Goal: Answer question/provide support

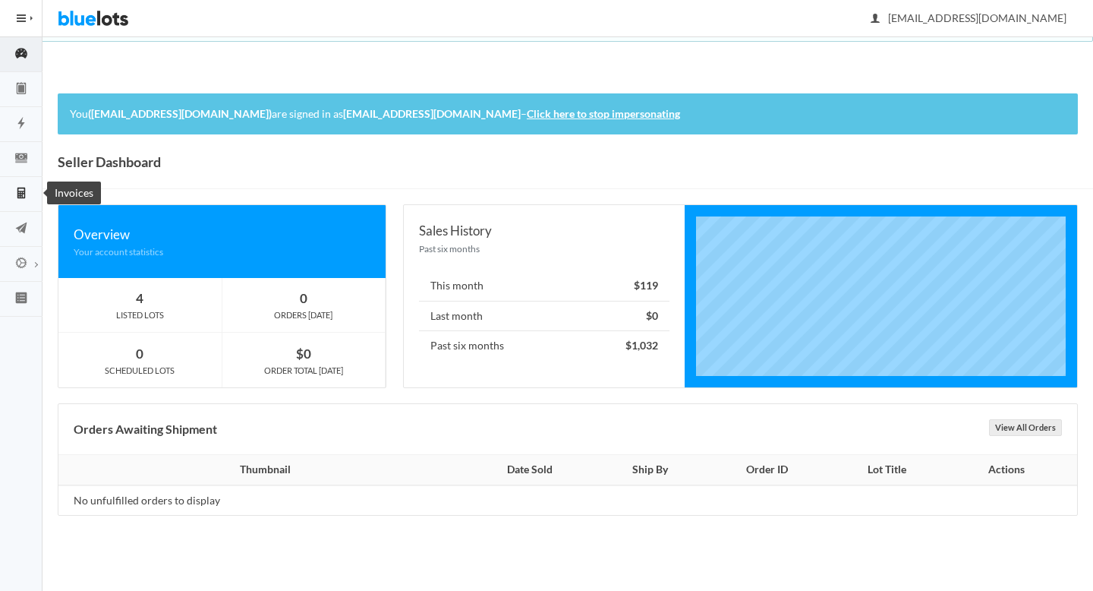
click at [24, 194] on icon "calculator" at bounding box center [21, 193] width 8 height 11
click at [24, 174] on link "Orders" at bounding box center [21, 159] width 43 height 35
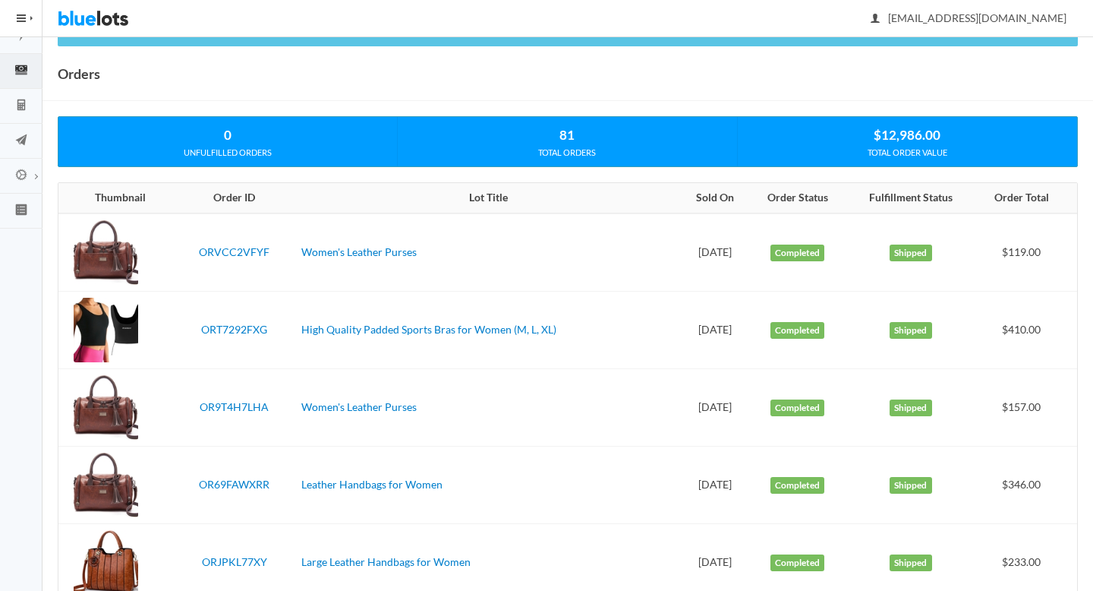
scroll to position [87, 0]
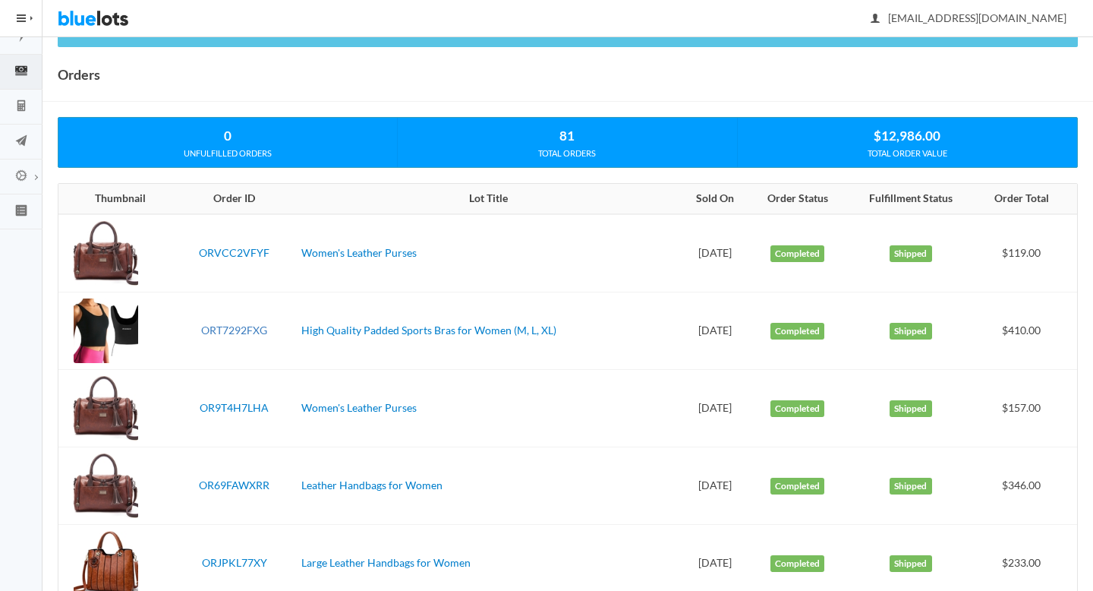
click at [215, 330] on link "ORT7292FXG" at bounding box center [234, 329] width 66 height 13
click at [215, 252] on link "ORVCC2VFYF" at bounding box center [234, 252] width 71 height 13
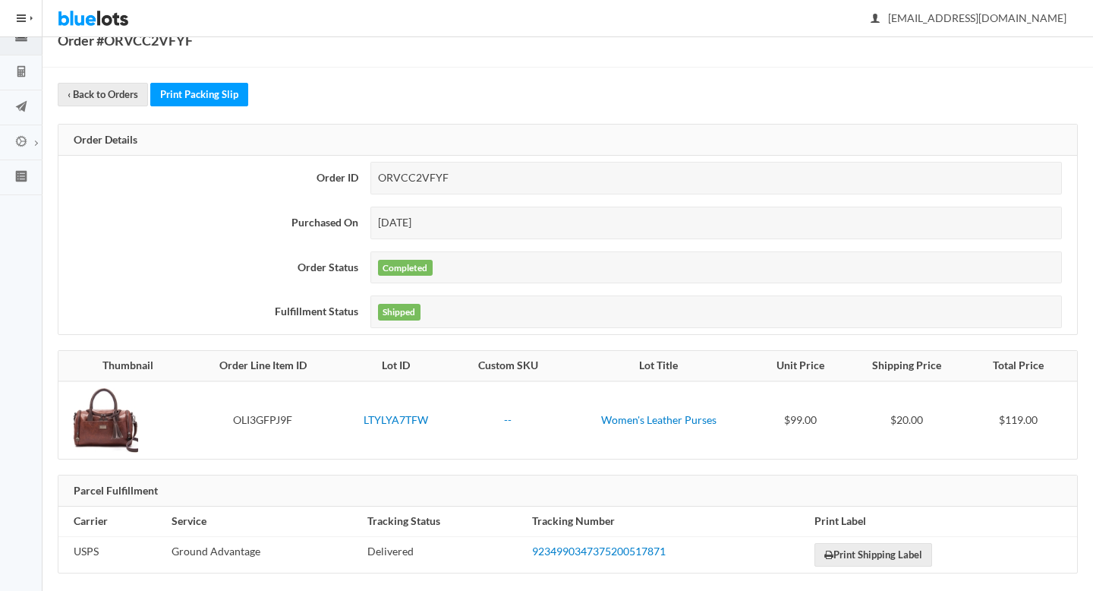
scroll to position [134, 0]
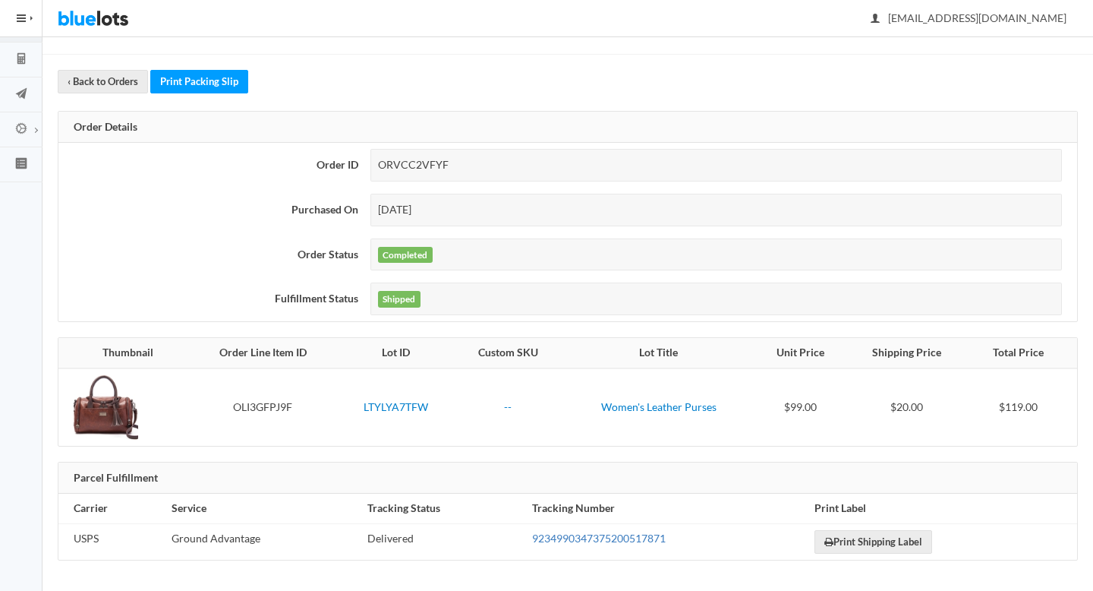
click at [574, 535] on link "9234990347375200517871" at bounding box center [599, 538] width 134 height 13
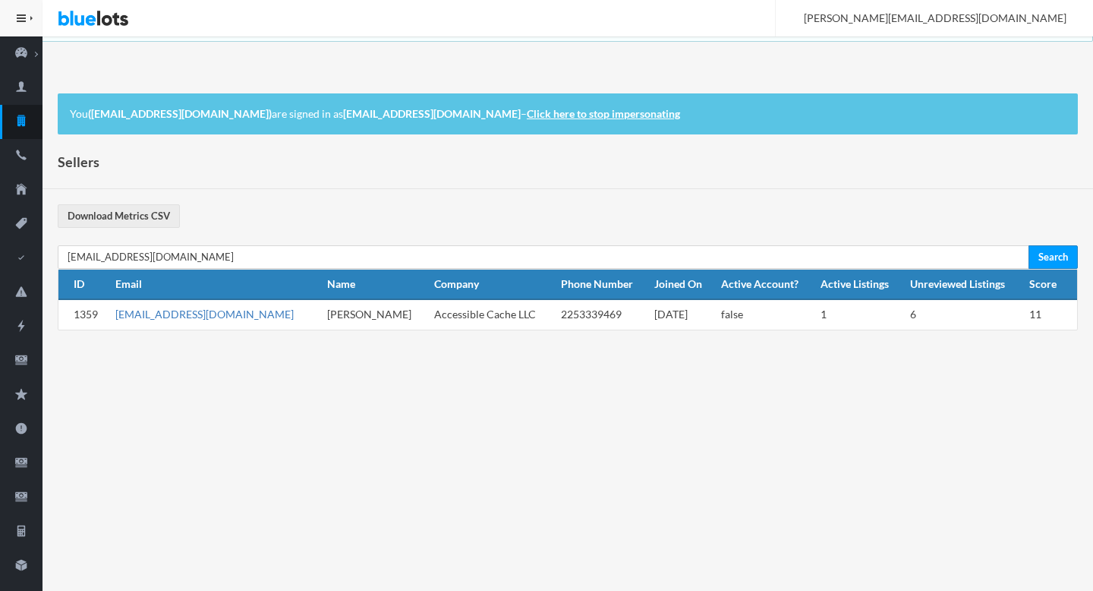
click at [162, 314] on link "[EMAIL_ADDRESS][DOMAIN_NAME]" at bounding box center [204, 314] width 178 height 13
click at [189, 314] on link "[EMAIL_ADDRESS][DOMAIN_NAME]" at bounding box center [204, 314] width 178 height 13
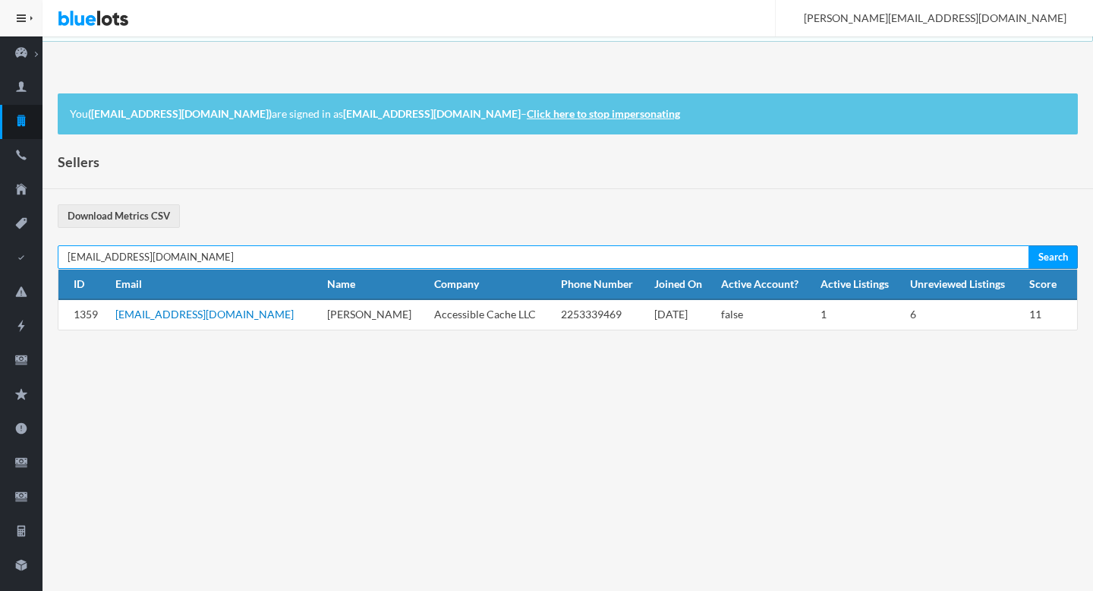
click at [472, 258] on input "[EMAIL_ADDRESS][DOMAIN_NAME]" at bounding box center [544, 257] width 972 height 24
paste input "staff@madtitancomics"
type input "staff@madtitancomics.com"
click at [1029, 245] on input "Search" at bounding box center [1053, 257] width 49 height 24
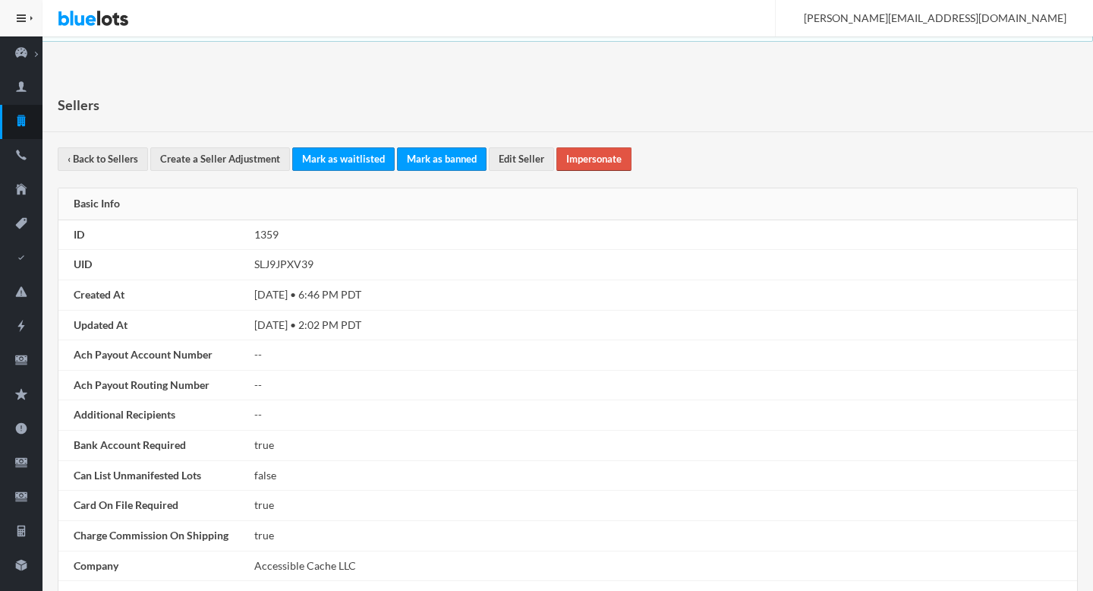
click at [587, 160] on link "Impersonate" at bounding box center [594, 159] width 75 height 24
